Goal: Task Accomplishment & Management: Manage account settings

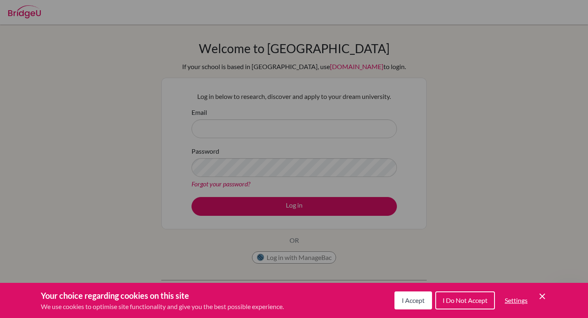
click at [414, 302] on span "I Accept" at bounding box center [413, 300] width 23 height 8
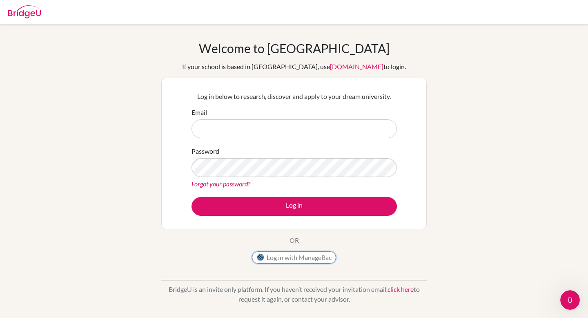
click at [311, 258] on button "Log in with ManageBac" at bounding box center [294, 257] width 84 height 12
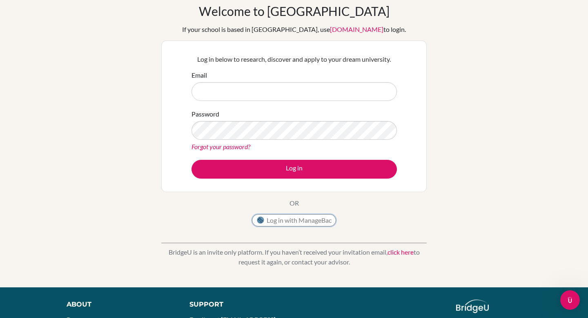
scroll to position [38, 0]
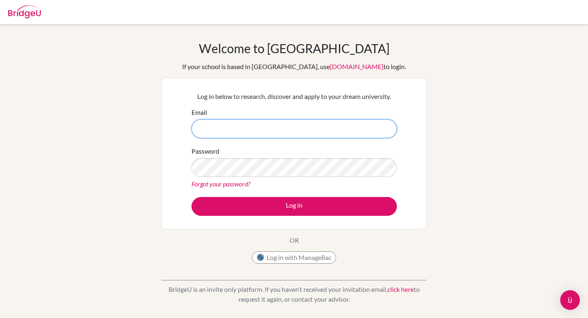
type input "[EMAIL_ADDRESS][DOMAIN_NAME]"
click at [192, 197] on button "Log in" at bounding box center [295, 206] width 206 height 19
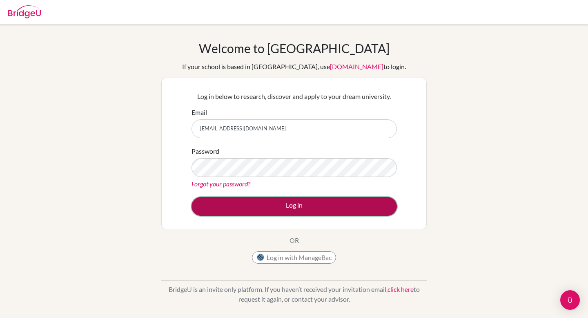
click at [302, 199] on button "Log in" at bounding box center [295, 206] width 206 height 19
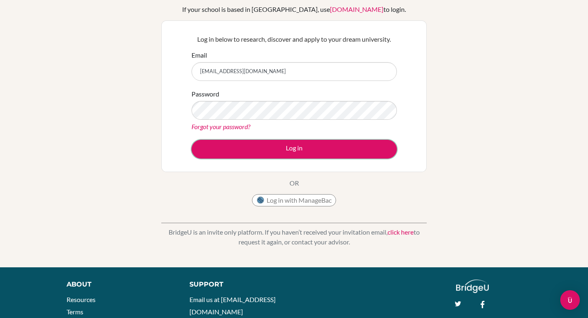
scroll to position [59, 0]
